Goal: Task Accomplishment & Management: Complete application form

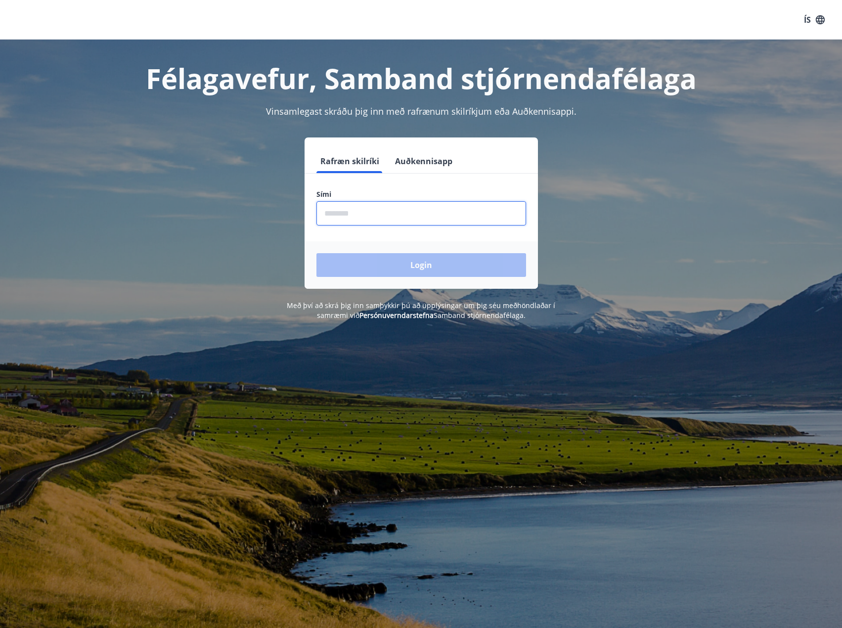
click at [419, 207] on input "phone" at bounding box center [421, 213] width 210 height 24
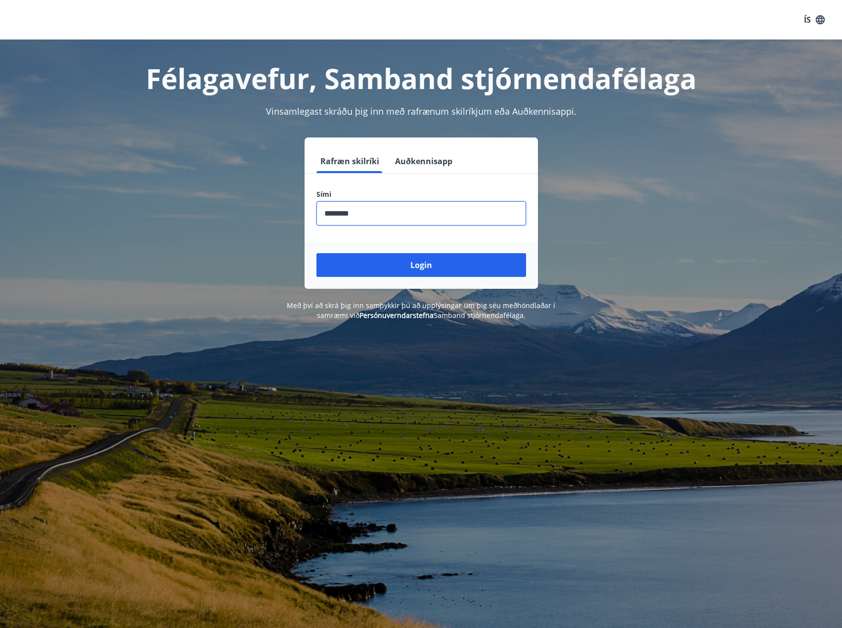
type input "********"
click at [316, 253] on button "Login" at bounding box center [421, 265] width 210 height 24
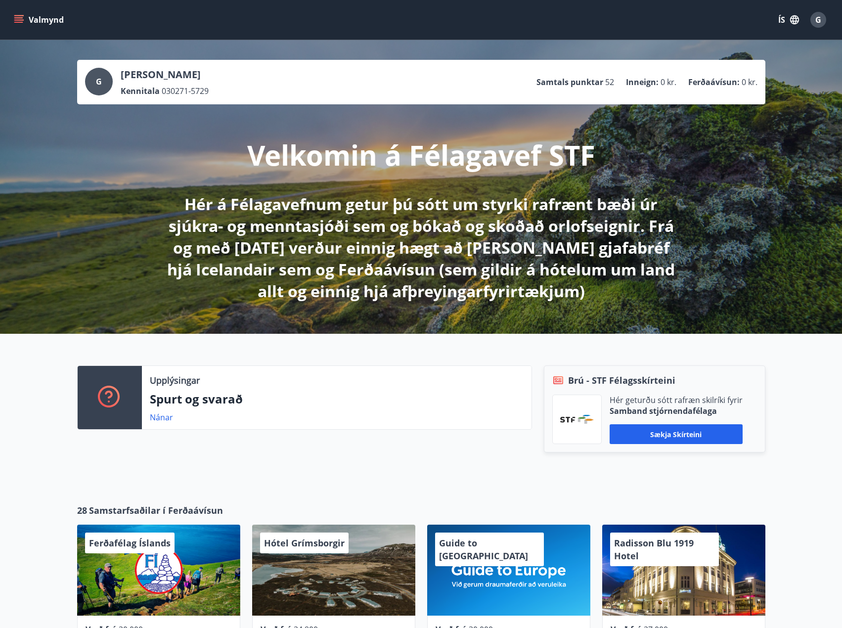
click at [26, 18] on button "Valmynd" at bounding box center [40, 20] width 56 height 18
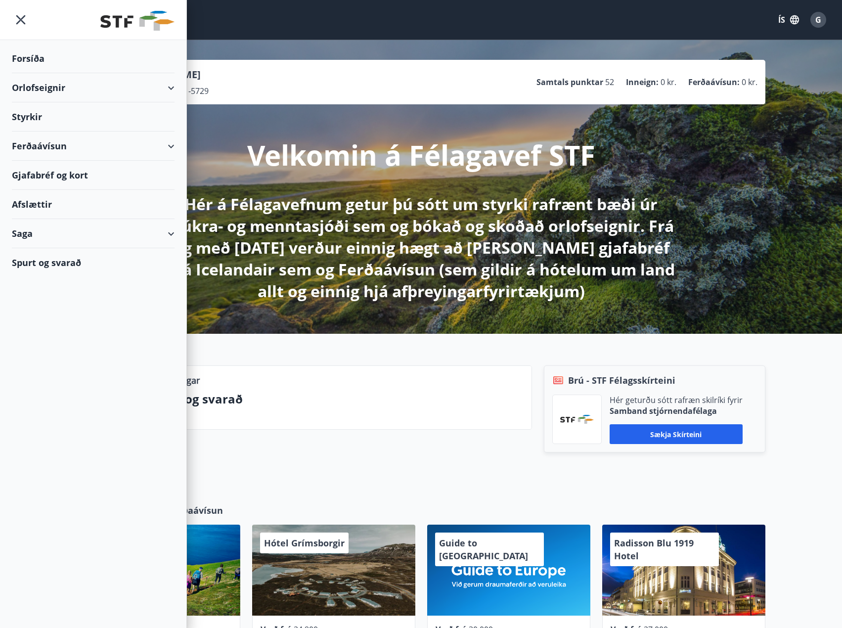
click at [38, 117] on div "Styrkir" at bounding box center [93, 116] width 163 height 29
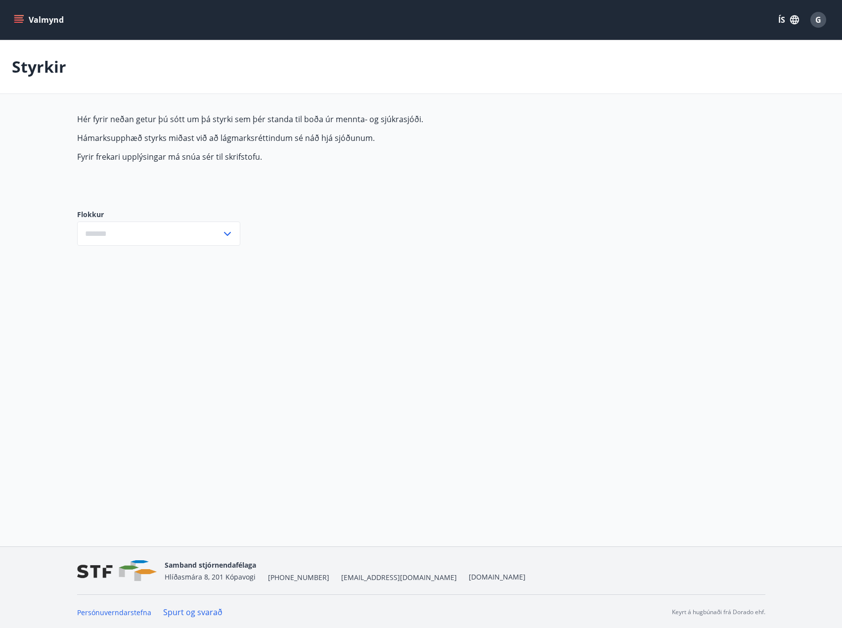
type input "***"
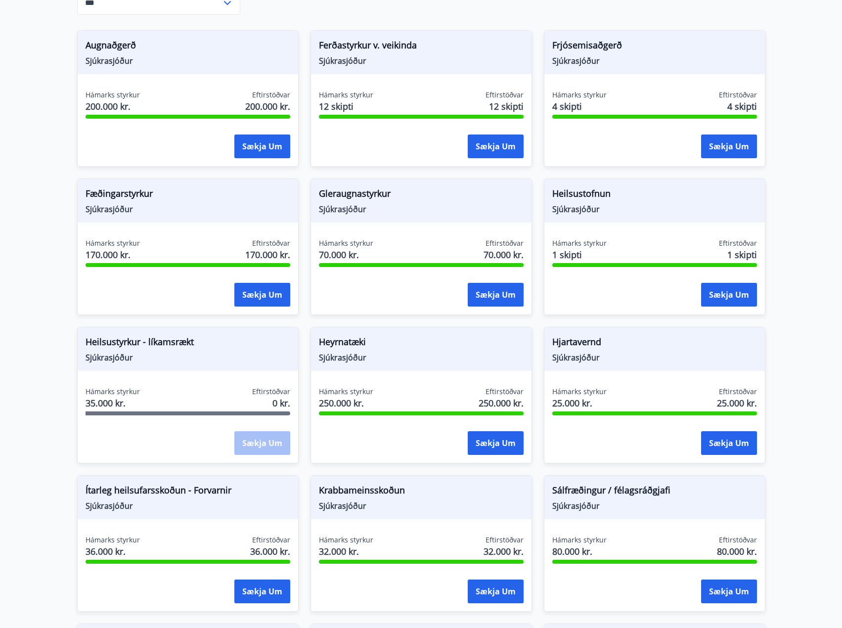
scroll to position [247, 0]
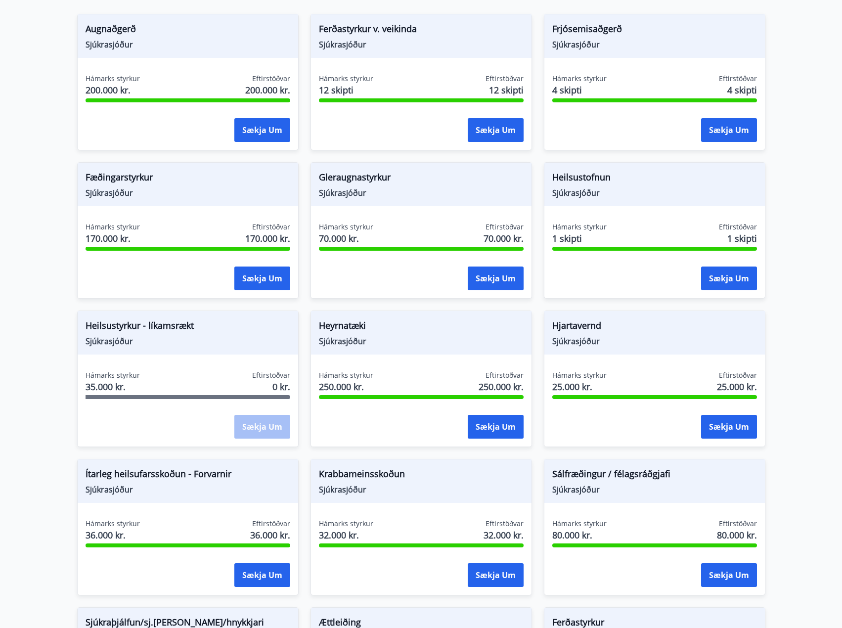
click at [248, 394] on div "Hámarks styrkur 35.000 kr. Eftirstöðvar 0 kr." at bounding box center [188, 382] width 205 height 25
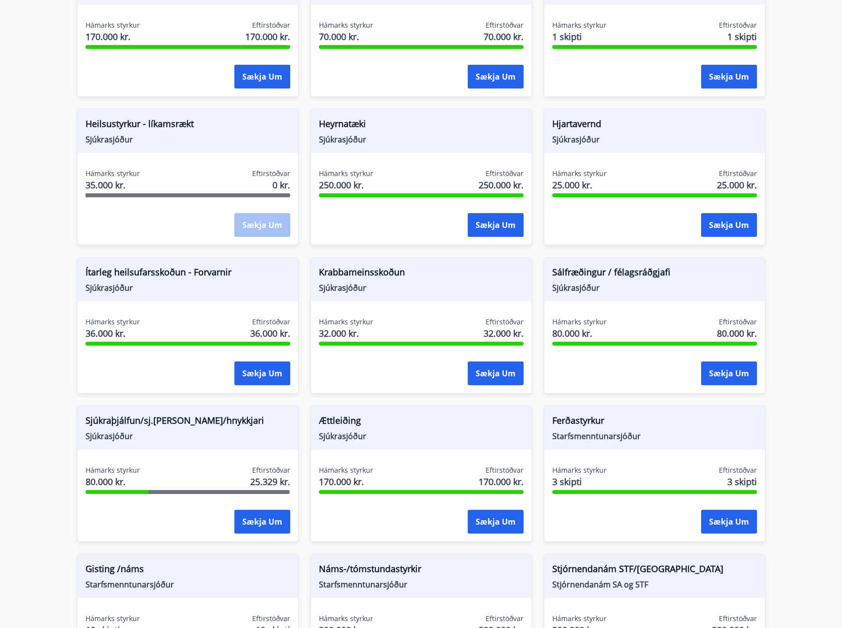
scroll to position [408, 0]
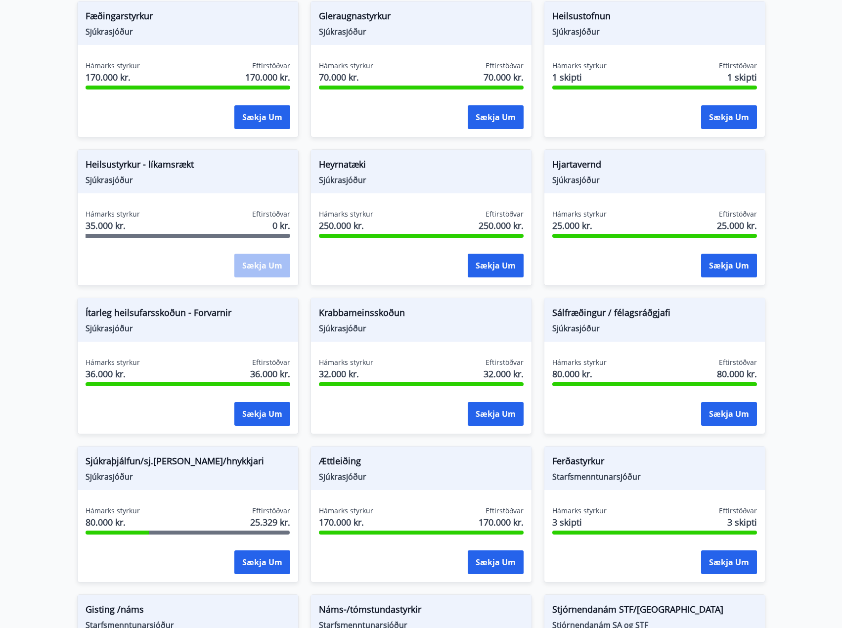
click at [236, 219] on div "Hámarks styrkur 35.000 kr. Eftirstöðvar 0 kr." at bounding box center [188, 221] width 205 height 25
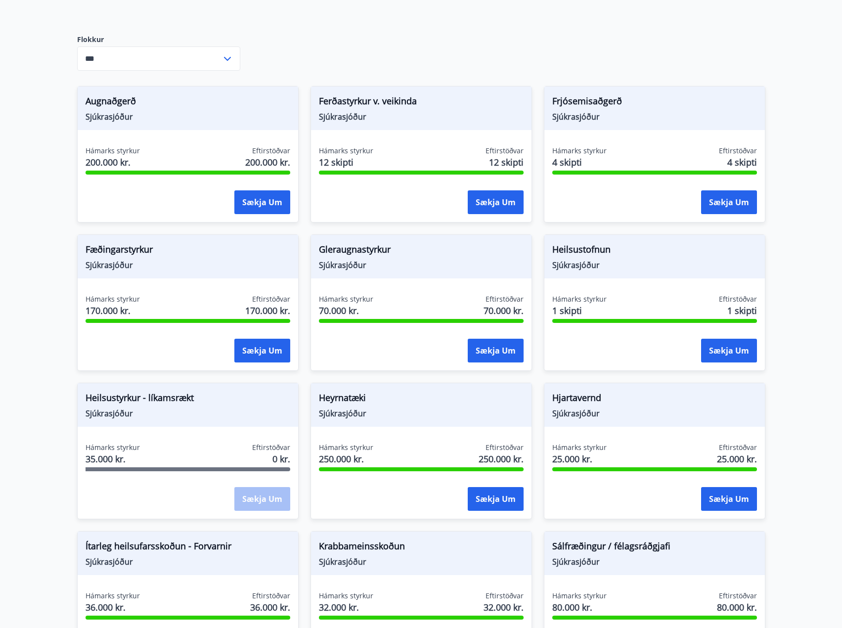
scroll to position [198, 0]
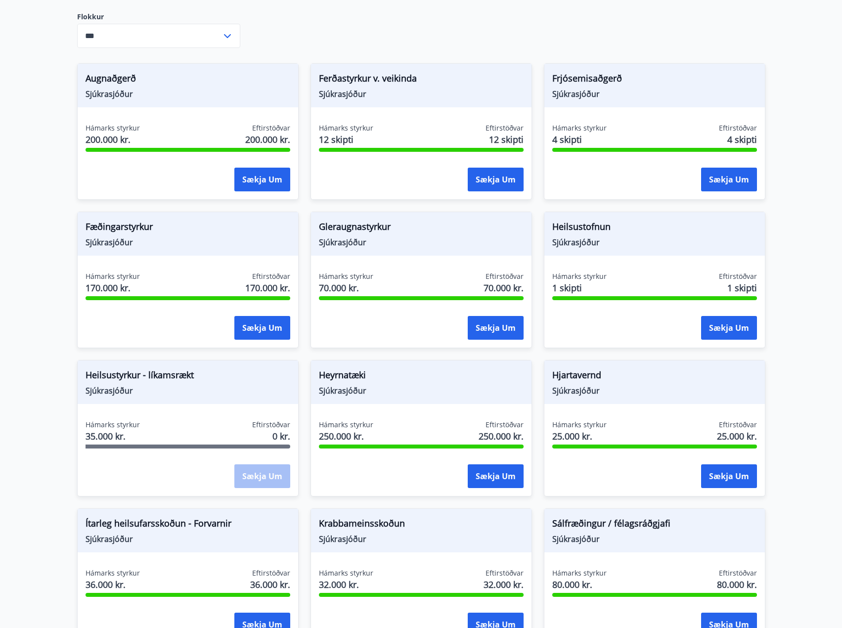
click at [265, 477] on div "Sækja um" at bounding box center [262, 476] width 56 height 25
click at [264, 477] on div "Sækja um" at bounding box center [262, 476] width 56 height 25
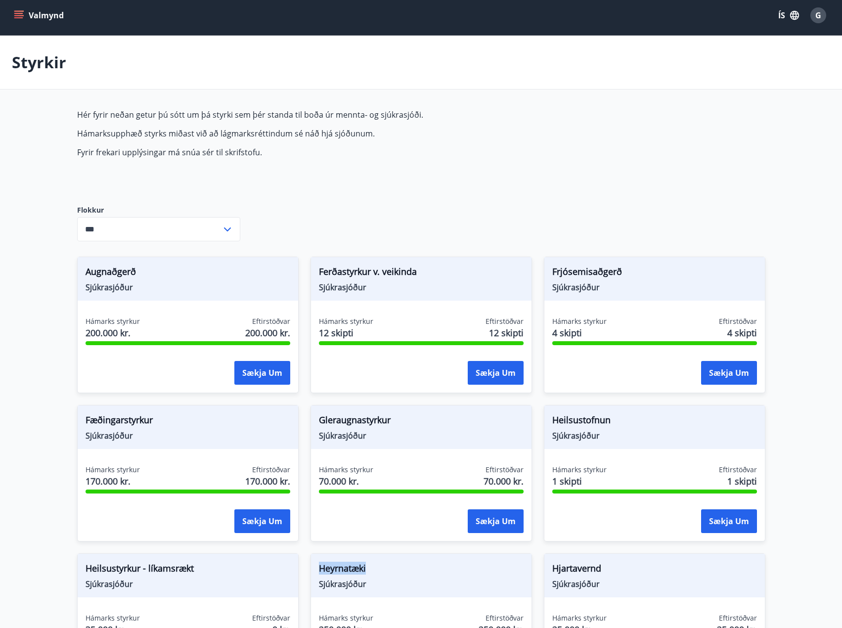
scroll to position [0, 0]
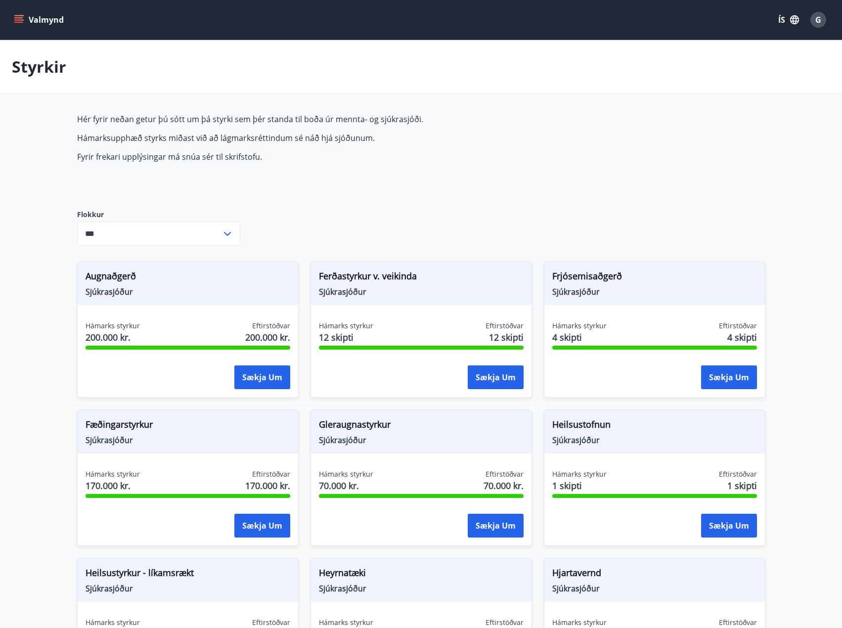
click at [216, 229] on input "***" at bounding box center [149, 233] width 144 height 24
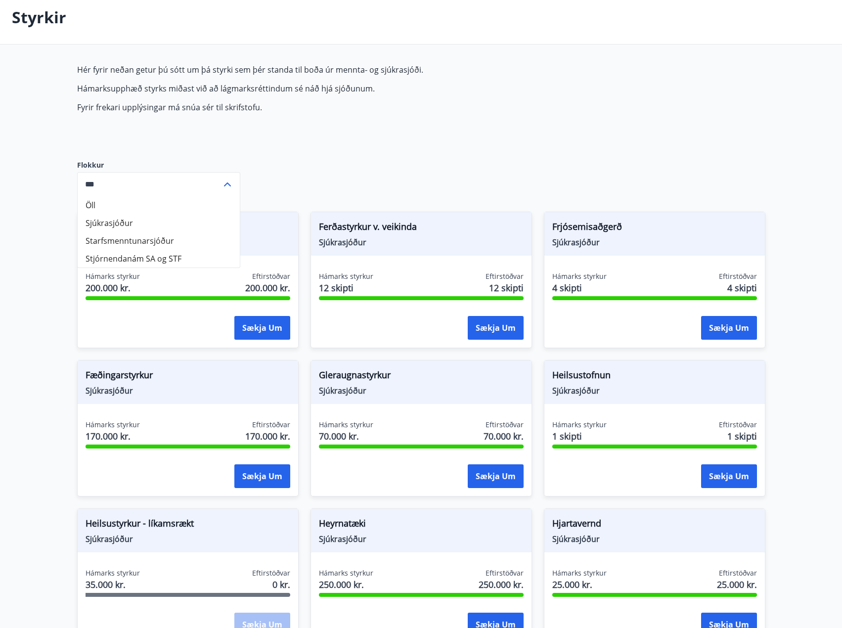
click at [339, 122] on div "Hér fyrir neðan getur þú sótt um þá styrki sem þér standa til boða úr mennta- o…" at bounding box center [310, 104] width 467 height 80
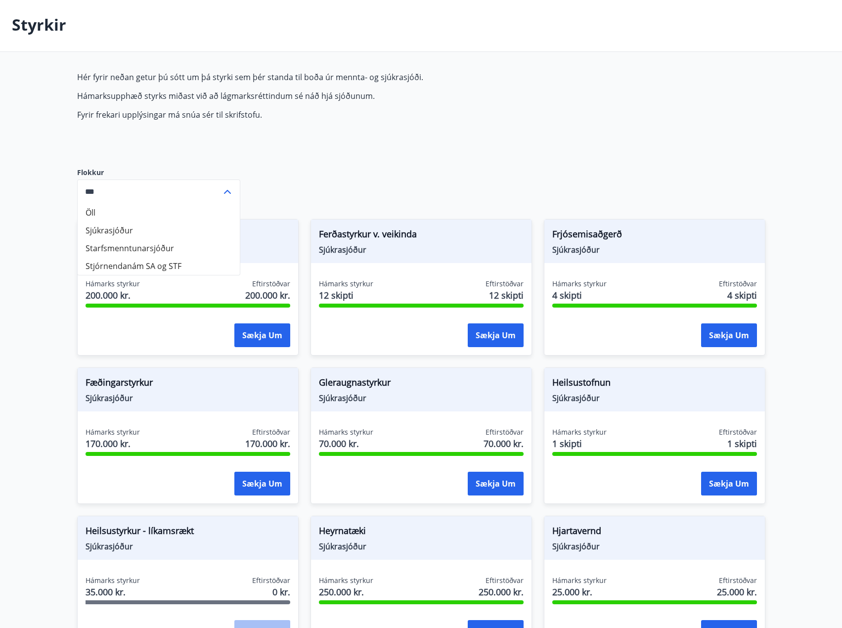
scroll to position [148, 0]
